Goal: Task Accomplishment & Management: Manage account settings

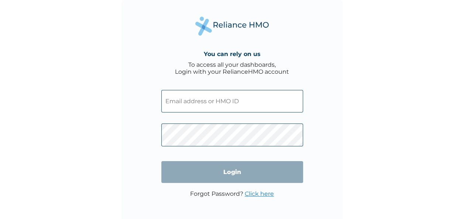
click at [248, 98] on input "text" at bounding box center [232, 101] width 142 height 22
type input "[EMAIL_ADDRESS][DOMAIN_NAME]"
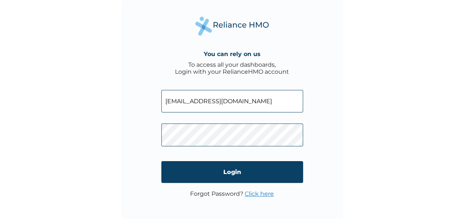
click input "Login" at bounding box center [232, 172] width 142 height 22
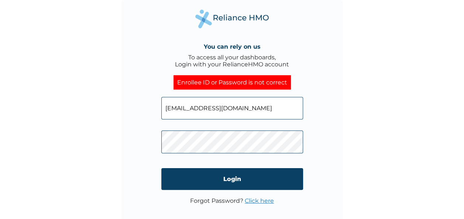
click at [258, 113] on input "[EMAIL_ADDRESS][DOMAIN_NAME]" at bounding box center [232, 108] width 142 height 22
click input "Login" at bounding box center [232, 179] width 142 height 22
click at [257, 201] on link "Click here" at bounding box center [258, 200] width 29 height 7
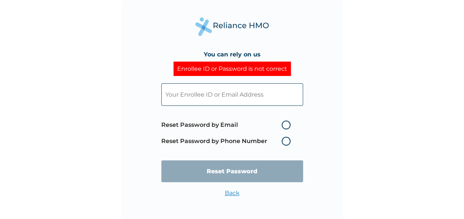
click at [287, 122] on label "Reset Password by Email" at bounding box center [227, 125] width 133 height 9
click at [283, 122] on input "Reset Password by Email" at bounding box center [277, 125] width 12 height 12
radio input "true"
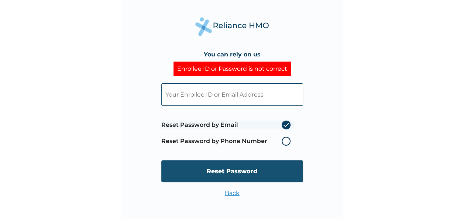
click at [275, 168] on input "Reset Password" at bounding box center [232, 171] width 142 height 22
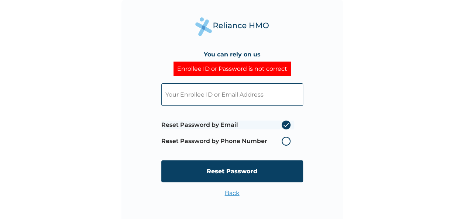
click at [250, 101] on input "text" at bounding box center [232, 94] width 142 height 22
type input "blessedsarah.omolola@fastcredit-ng.com"
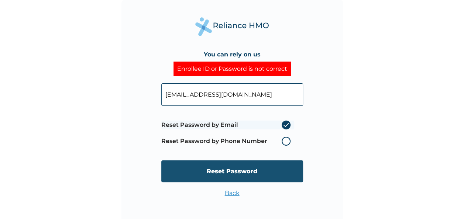
click at [259, 167] on input "Reset Password" at bounding box center [232, 171] width 142 height 22
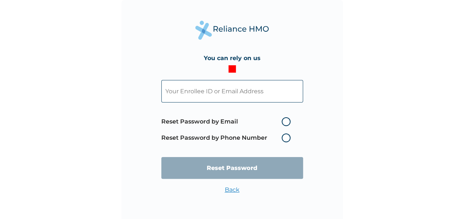
click at [249, 94] on input "text" at bounding box center [232, 91] width 142 height 22
type input "blessedsarah.omolola@fastcredit-ng.com"
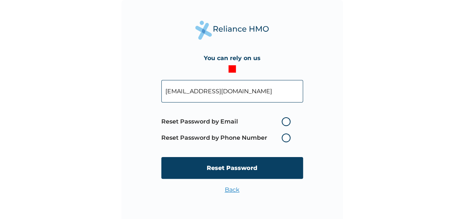
click at [284, 122] on label "Reset Password by Email" at bounding box center [227, 121] width 133 height 9
click at [283, 122] on input "Reset Password by Email" at bounding box center [277, 122] width 12 height 12
radio input "true"
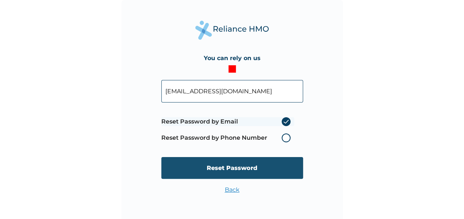
click at [259, 166] on input "Reset Password" at bounding box center [232, 168] width 142 height 22
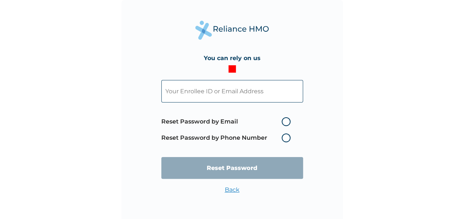
click at [250, 97] on input "text" at bounding box center [232, 91] width 142 height 22
type input "blessedsarah.omolola@fastcredit-ng.com"
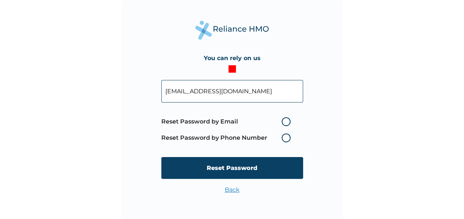
click at [273, 126] on span "Reset Password by Email Reset Password by Phone Number" at bounding box center [227, 130] width 133 height 32
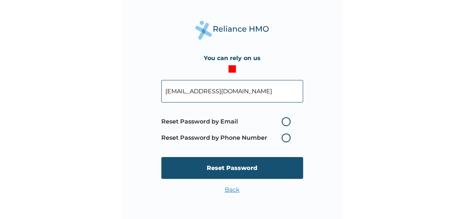
click at [259, 170] on input "Reset Password" at bounding box center [232, 168] width 142 height 22
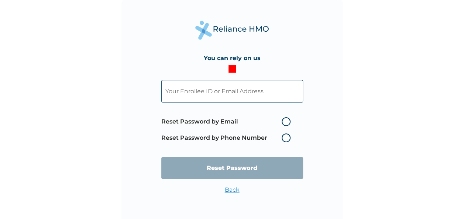
click at [274, 137] on label "Reset Password by Phone Number" at bounding box center [227, 137] width 133 height 9
click at [284, 133] on label "Reset Password by Phone Number" at bounding box center [227, 137] width 133 height 9
click at [287, 138] on label "Reset Password by Phone Number" at bounding box center [227, 137] width 133 height 9
click at [285, 142] on span "Reset Password by Email Reset Password by Phone Number" at bounding box center [227, 130] width 133 height 32
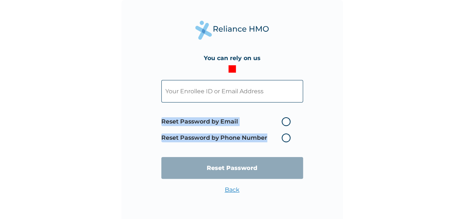
drag, startPoint x: 285, startPoint y: 142, endPoint x: 284, endPoint y: 138, distance: 4.6
click at [284, 138] on span "Reset Password by Email Reset Password by Phone Number" at bounding box center [227, 130] width 133 height 32
click at [284, 138] on label "Reset Password by Phone Number" at bounding box center [227, 137] width 133 height 9
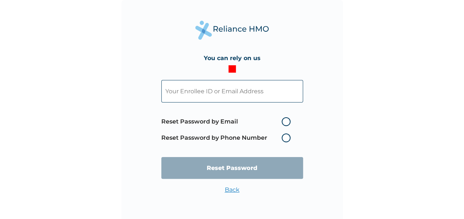
drag, startPoint x: 285, startPoint y: 115, endPoint x: 285, endPoint y: 119, distance: 4.4
click at [285, 119] on span "Reset Password by Email Reset Password by Phone Number" at bounding box center [227, 130] width 133 height 32
click at [285, 119] on label "Reset Password by Email" at bounding box center [227, 121] width 133 height 9
click at [283, 119] on input "Reset Password by Email" at bounding box center [277, 122] width 12 height 12
radio input "true"
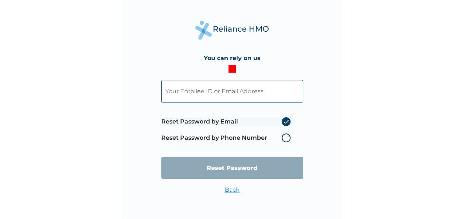
click at [285, 119] on label "Reset Password by Email" at bounding box center [227, 121] width 133 height 9
click at [283, 119] on input "Reset Password by Email" at bounding box center [277, 122] width 12 height 12
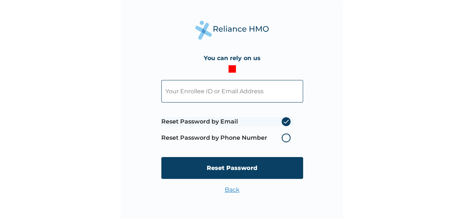
click at [284, 139] on label "Reset Password by Phone Number" at bounding box center [227, 137] width 133 height 9
click at [286, 139] on label "Reset Password by Phone Number" at bounding box center [227, 137] width 133 height 9
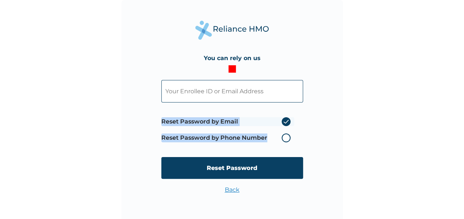
click at [286, 139] on label "Reset Password by Phone Number" at bounding box center [227, 137] width 133 height 9
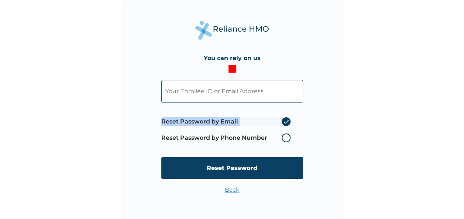
click at [286, 139] on label "Reset Password by Phone Number" at bounding box center [227, 137] width 133 height 9
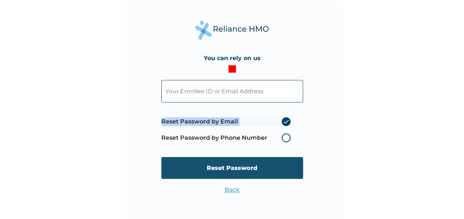
drag, startPoint x: 286, startPoint y: 139, endPoint x: 259, endPoint y: 176, distance: 45.7
click at [259, 176] on input "Reset Password" at bounding box center [232, 168] width 142 height 22
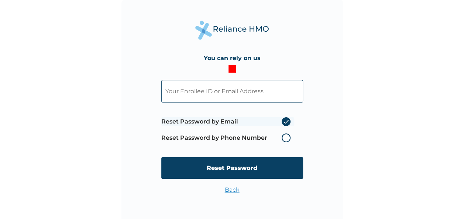
click at [229, 191] on link "Back" at bounding box center [232, 189] width 15 height 7
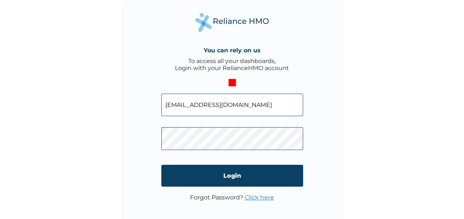
click input "Login" at bounding box center [232, 176] width 142 height 22
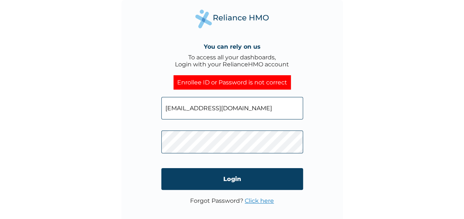
click input "Login" at bounding box center [232, 179] width 142 height 22
drag, startPoint x: 292, startPoint y: 109, endPoint x: 164, endPoint y: 116, distance: 128.5
click at [164, 116] on input "blessedsarah.omolola@fastcredit-ng.com" at bounding box center [232, 108] width 142 height 22
type input "blessedsarahomolola@gmail.com"
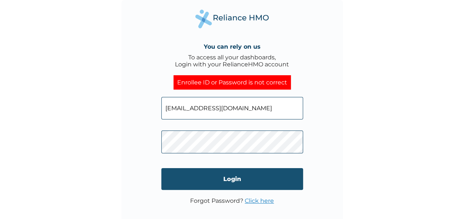
click at [228, 182] on input "Login" at bounding box center [232, 179] width 142 height 22
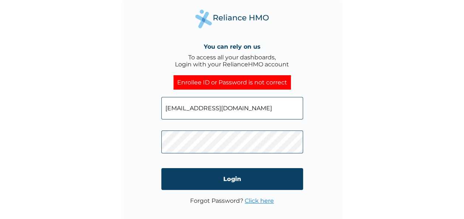
drag, startPoint x: 272, startPoint y: 111, endPoint x: 177, endPoint y: 114, distance: 95.2
click at [177, 114] on input "blessedsarahomolola@gmail.com" at bounding box center [232, 108] width 142 height 22
type input "bsedsarahomolola@gmail.com"
drag, startPoint x: 260, startPoint y: 106, endPoint x: 137, endPoint y: 104, distance: 123.2
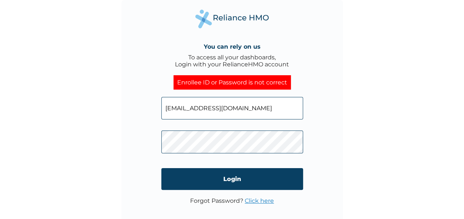
click at [137, 104] on div "You can rely on us To access all your dashboards, Login with your RelianceHMO a…" at bounding box center [231, 110] width 221 height 221
click at [259, 197] on form "Login" at bounding box center [232, 144] width 142 height 108
click at [258, 201] on link "Click here" at bounding box center [258, 200] width 29 height 7
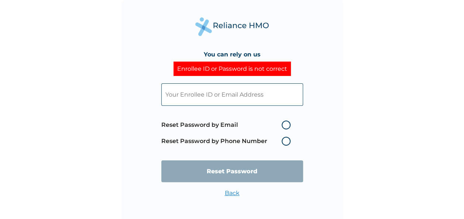
click at [226, 97] on input "text" at bounding box center [232, 94] width 142 height 22
type input "blessedsarah.omolola@fastcredit-ng.com"
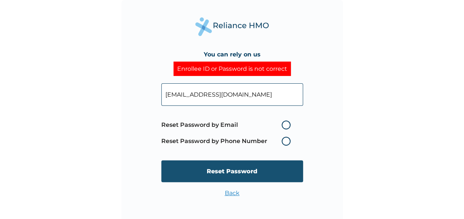
click at [247, 173] on input "Reset Password" at bounding box center [232, 171] width 142 height 22
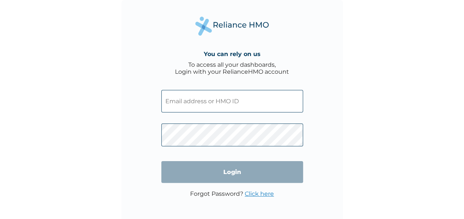
click at [288, 105] on input "text" at bounding box center [232, 101] width 142 height 22
type input "[EMAIL_ADDRESS][DOMAIN_NAME]"
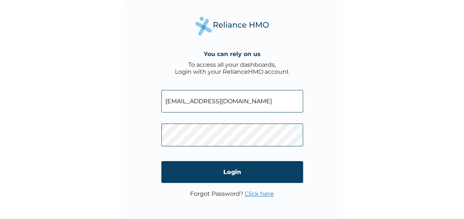
click input "Login" at bounding box center [232, 172] width 142 height 22
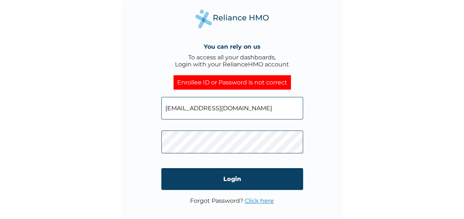
drag, startPoint x: 294, startPoint y: 108, endPoint x: 167, endPoint y: 112, distance: 126.2
click at [167, 112] on input "[EMAIL_ADDRESS][DOMAIN_NAME]" at bounding box center [232, 108] width 142 height 22
type input "b"
click at [238, 118] on input "text" at bounding box center [232, 108] width 142 height 22
paste input "Nt1OJZNcDj"
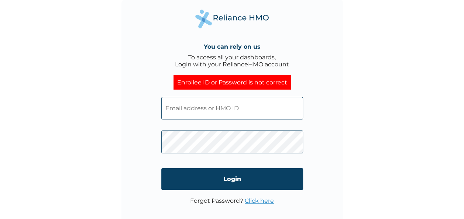
type input "Nt1OJZNcDj"
click at [153, 141] on div "You can rely on us To access all your dashboards, Login with your RelianceHMO a…" at bounding box center [231, 110] width 221 height 221
click at [246, 105] on input "text" at bounding box center [232, 108] width 142 height 22
paste input "FCL/10379/A"
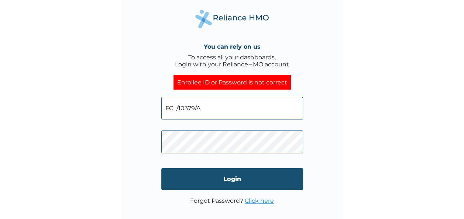
type input "FCL/10379/A"
click at [226, 180] on input "Login" at bounding box center [232, 179] width 142 height 22
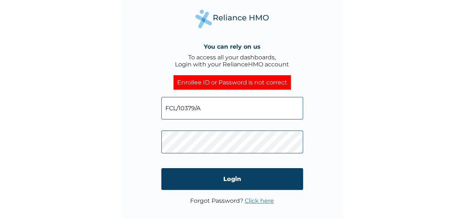
click input "Login" at bounding box center [232, 179] width 142 height 22
click at [265, 204] on link "Click here" at bounding box center [258, 200] width 29 height 7
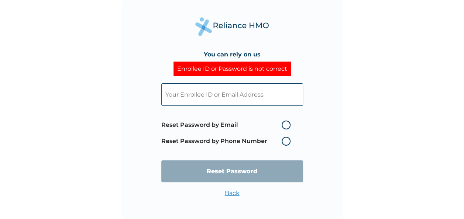
click at [264, 124] on label "Reset Password by Email" at bounding box center [227, 125] width 133 height 9
click at [271, 124] on input "Reset Password by Email" at bounding box center [277, 125] width 12 height 12
radio input "true"
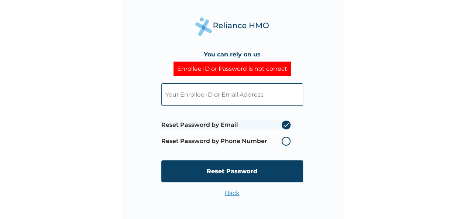
click at [237, 95] on input "text" at bounding box center [232, 94] width 142 height 22
paste input "FCL/10379/A"
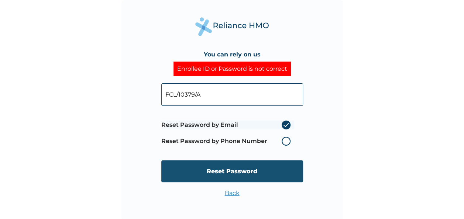
type input "FCL/10379/A"
click at [259, 167] on input "Reset Password" at bounding box center [232, 171] width 142 height 22
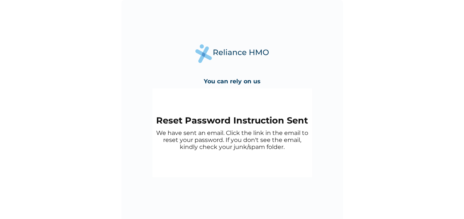
scroll to position [2, 0]
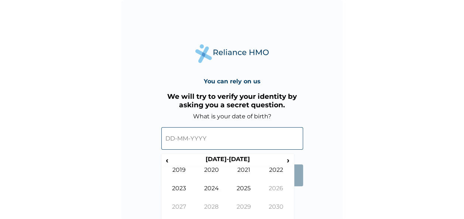
click at [202, 134] on input "text" at bounding box center [232, 138] width 142 height 22
click at [167, 160] on span "‹" at bounding box center [167, 160] width 8 height 9
click at [252, 173] on td "2001" at bounding box center [244, 175] width 32 height 18
click at [273, 174] on td "Apr" at bounding box center [276, 175] width 32 height 18
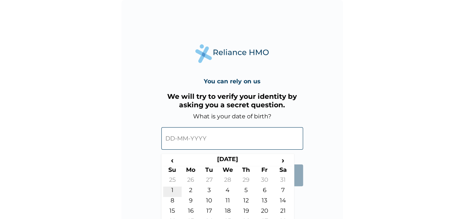
click at [172, 188] on td "1" at bounding box center [172, 192] width 18 height 10
type input "01-04-2001"
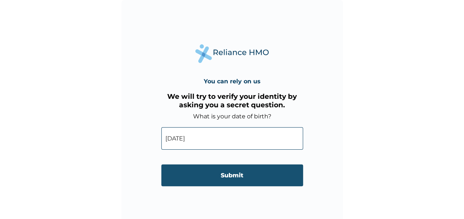
click at [205, 172] on input "Submit" at bounding box center [232, 175] width 142 height 22
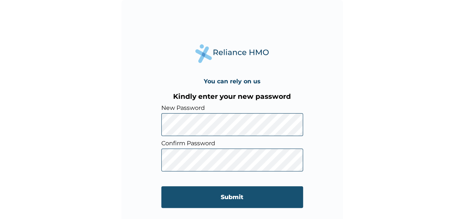
click at [235, 198] on input "Submit" at bounding box center [232, 197] width 142 height 22
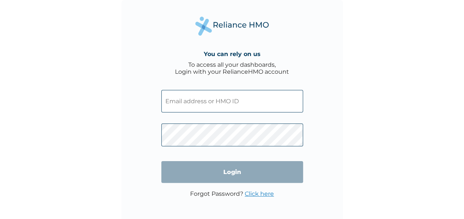
click at [238, 107] on input "text" at bounding box center [232, 101] width 142 height 22
paste input "FCL/10379/A"
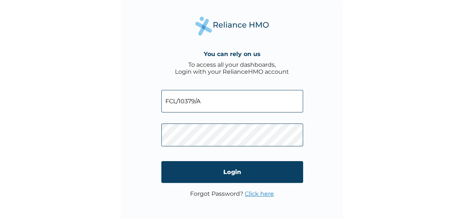
type input "FCL/10379/A"
click input "Login" at bounding box center [232, 172] width 142 height 22
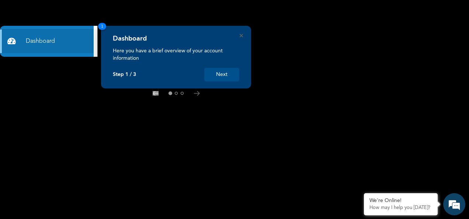
click at [231, 72] on button "Next" at bounding box center [221, 75] width 35 height 14
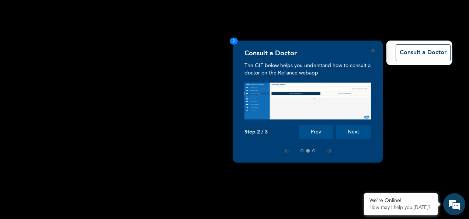
click at [359, 129] on button "Next" at bounding box center [353, 132] width 35 height 14
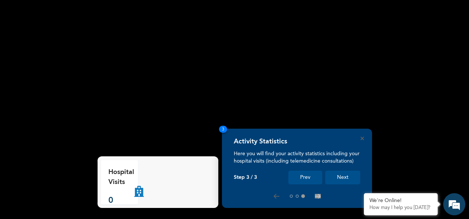
click at [345, 179] on button "Next" at bounding box center [342, 178] width 35 height 14
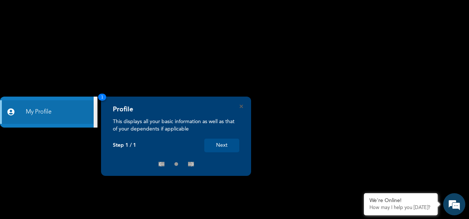
click at [223, 142] on button "Next" at bounding box center [221, 146] width 35 height 14
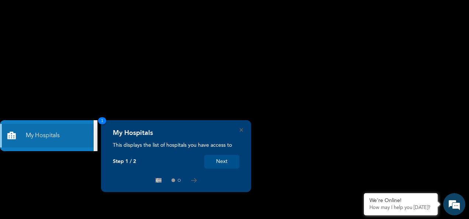
click at [222, 164] on button "Next" at bounding box center [221, 162] width 35 height 14
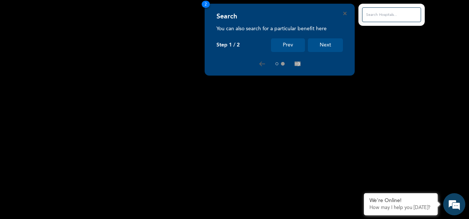
click at [328, 45] on button "Next" at bounding box center [325, 45] width 35 height 14
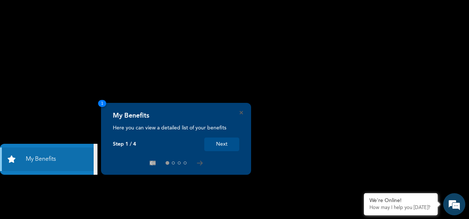
click at [223, 145] on button "Next" at bounding box center [221, 145] width 35 height 14
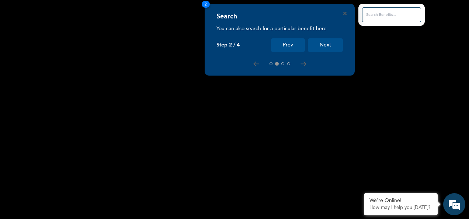
click at [323, 44] on button "Next" at bounding box center [325, 45] width 35 height 14
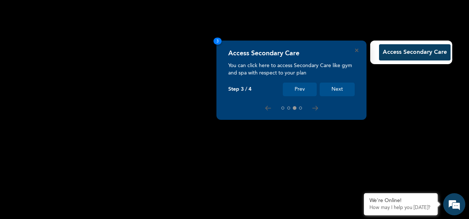
click at [341, 90] on button "Next" at bounding box center [337, 90] width 35 height 14
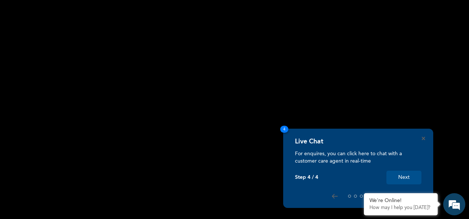
click at [405, 178] on button "Next" at bounding box center [403, 178] width 35 height 14
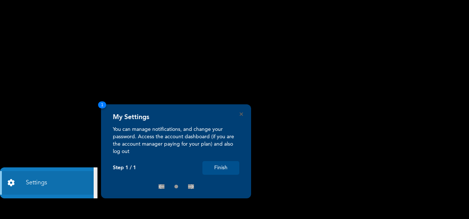
click at [225, 169] on button "Finish" at bounding box center [220, 168] width 37 height 14
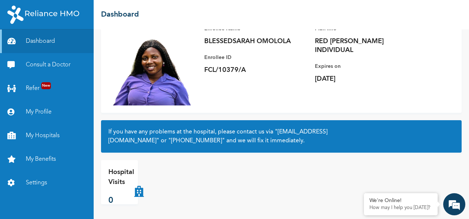
scroll to position [66, 0]
click at [55, 62] on link "Consult a Doctor" at bounding box center [47, 65] width 94 height 24
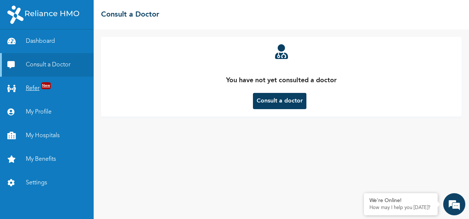
click at [31, 87] on link "Refer New" at bounding box center [47, 89] width 94 height 24
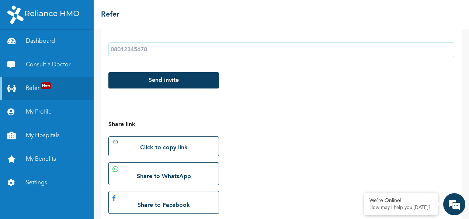
scroll to position [201, 0]
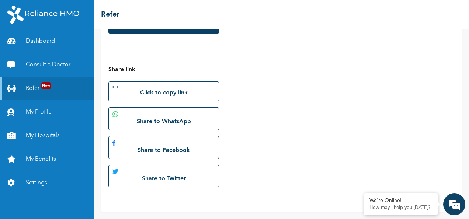
click at [38, 113] on link "My Profile" at bounding box center [47, 112] width 94 height 24
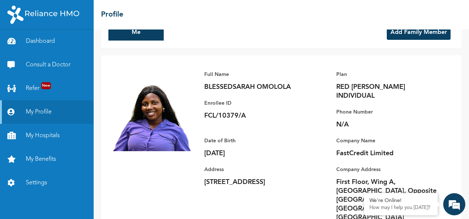
scroll to position [16, 0]
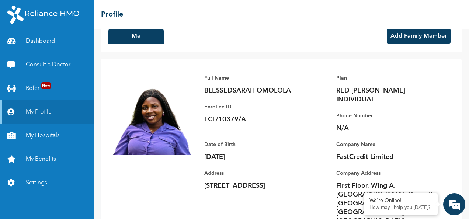
click at [49, 137] on link "My Hospitals" at bounding box center [47, 136] width 94 height 24
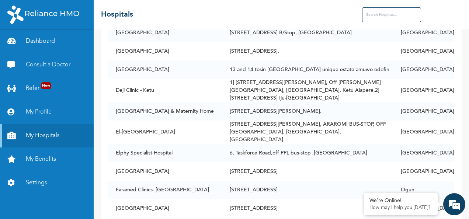
scroll to position [648, 0]
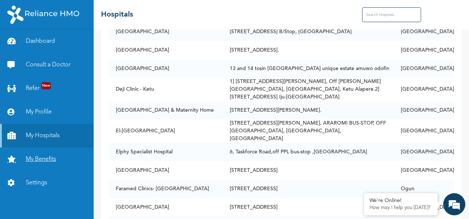
click at [47, 160] on link "My Benefits" at bounding box center [47, 160] width 94 height 24
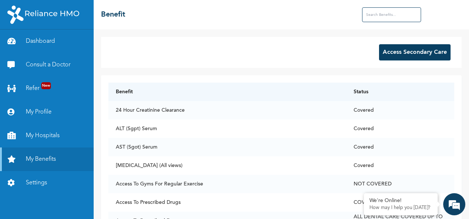
click at [415, 52] on button "Access Secondary Care" at bounding box center [415, 52] width 72 height 16
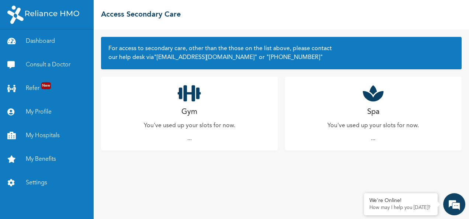
click at [230, 100] on div "Gym You've used up your slots for now. ..." at bounding box center [189, 114] width 177 height 74
click at [190, 139] on p "..." at bounding box center [189, 138] width 4 height 9
click at [369, 134] on div "Spa You've used up your slots for now. ..." at bounding box center [373, 114] width 177 height 74
drag, startPoint x: 369, startPoint y: 134, endPoint x: 364, endPoint y: 121, distance: 13.6
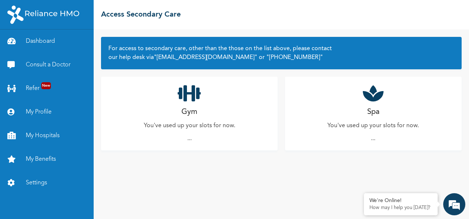
click at [374, 119] on div "Spa You've used up your slots for now. ..." at bounding box center [373, 114] width 177 height 74
click at [364, 121] on div "Spa You've used up your slots for now. ..." at bounding box center [373, 114] width 177 height 74
click at [44, 159] on link "My Benefits" at bounding box center [47, 160] width 94 height 24
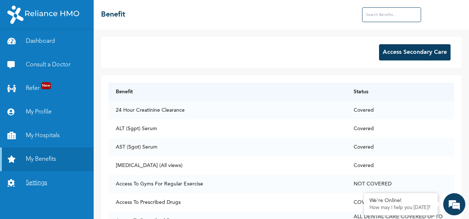
click at [38, 181] on link "Settings" at bounding box center [47, 183] width 94 height 24
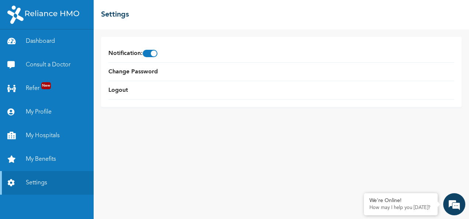
click at [39, 12] on img at bounding box center [43, 15] width 72 height 18
